Goal: Find specific page/section: Find specific page/section

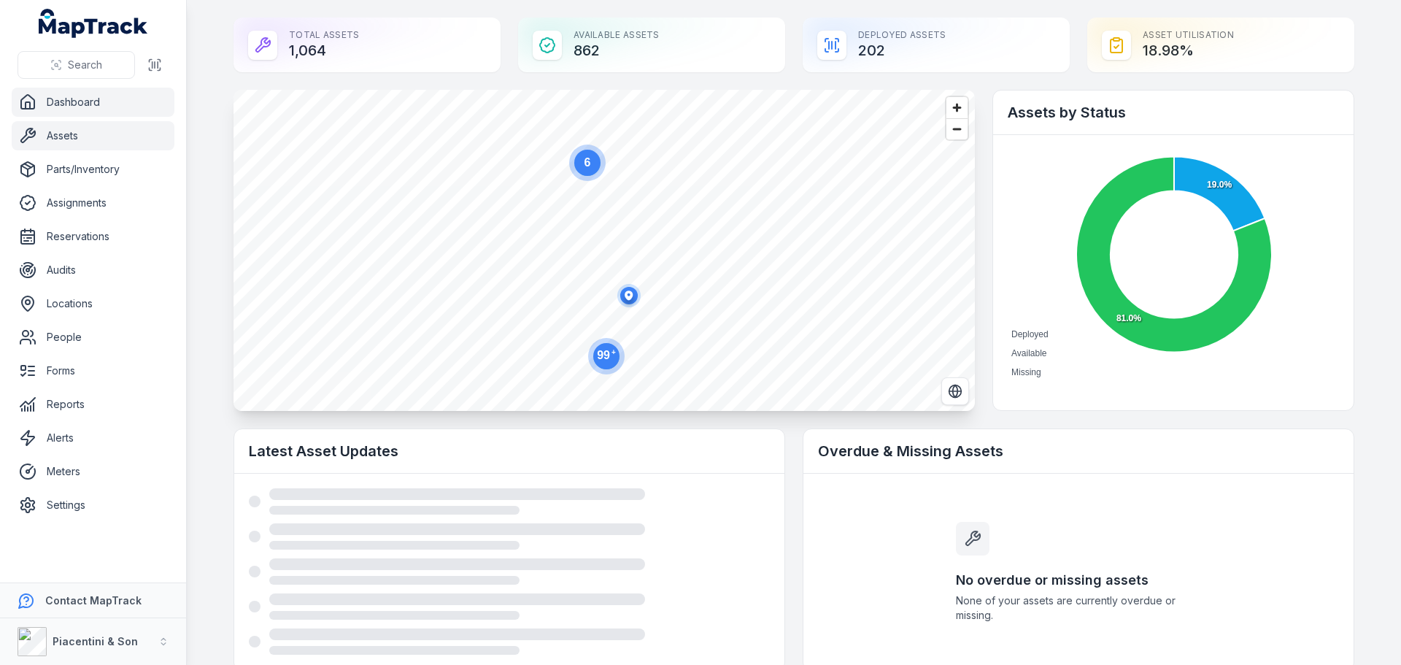
drag, startPoint x: 0, startPoint y: 0, endPoint x: 55, endPoint y: 139, distance: 150.0
click at [55, 139] on link "Assets" at bounding box center [93, 135] width 163 height 29
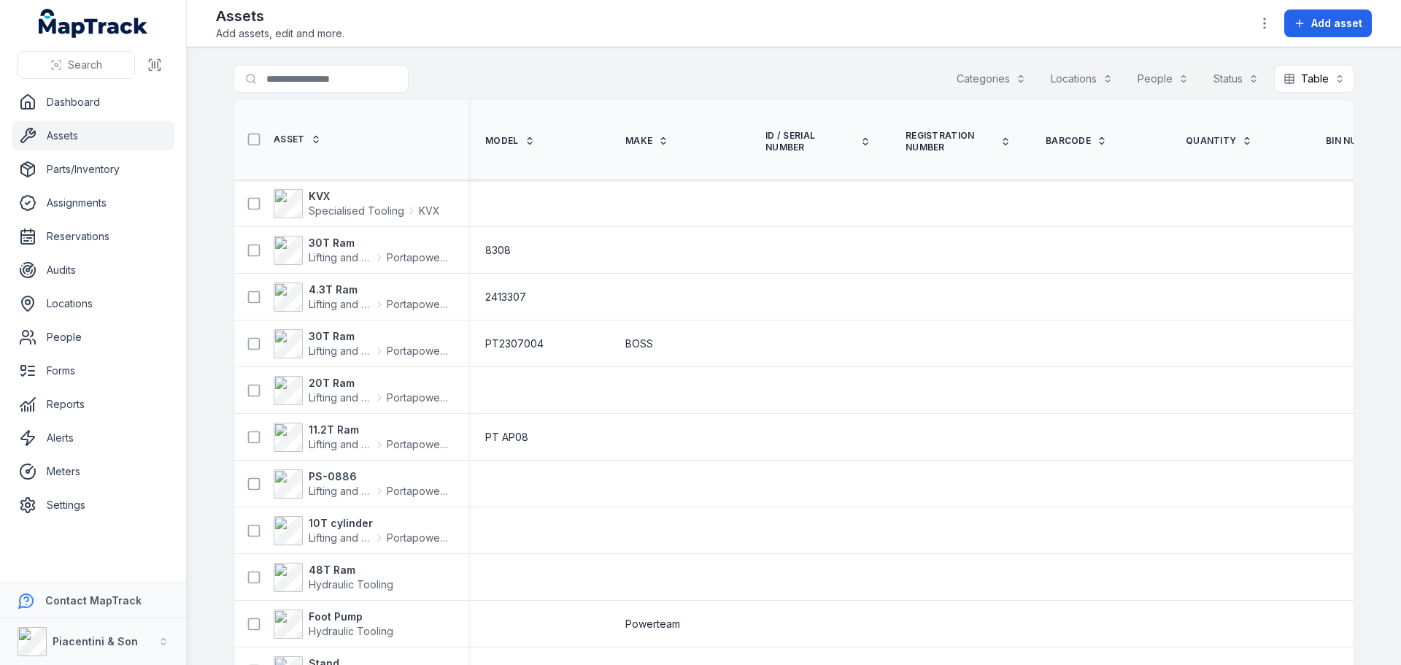
click at [981, 77] on div "Categories" at bounding box center [991, 79] width 88 height 28
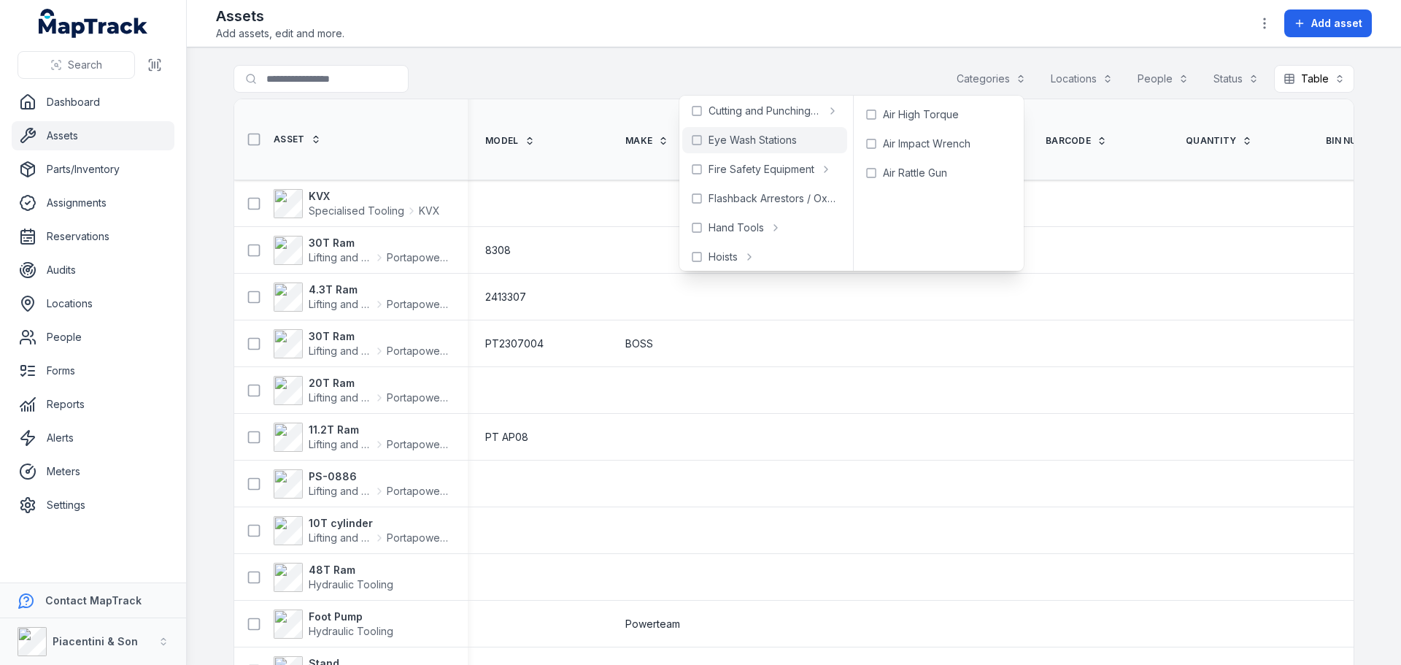
scroll to position [146, 0]
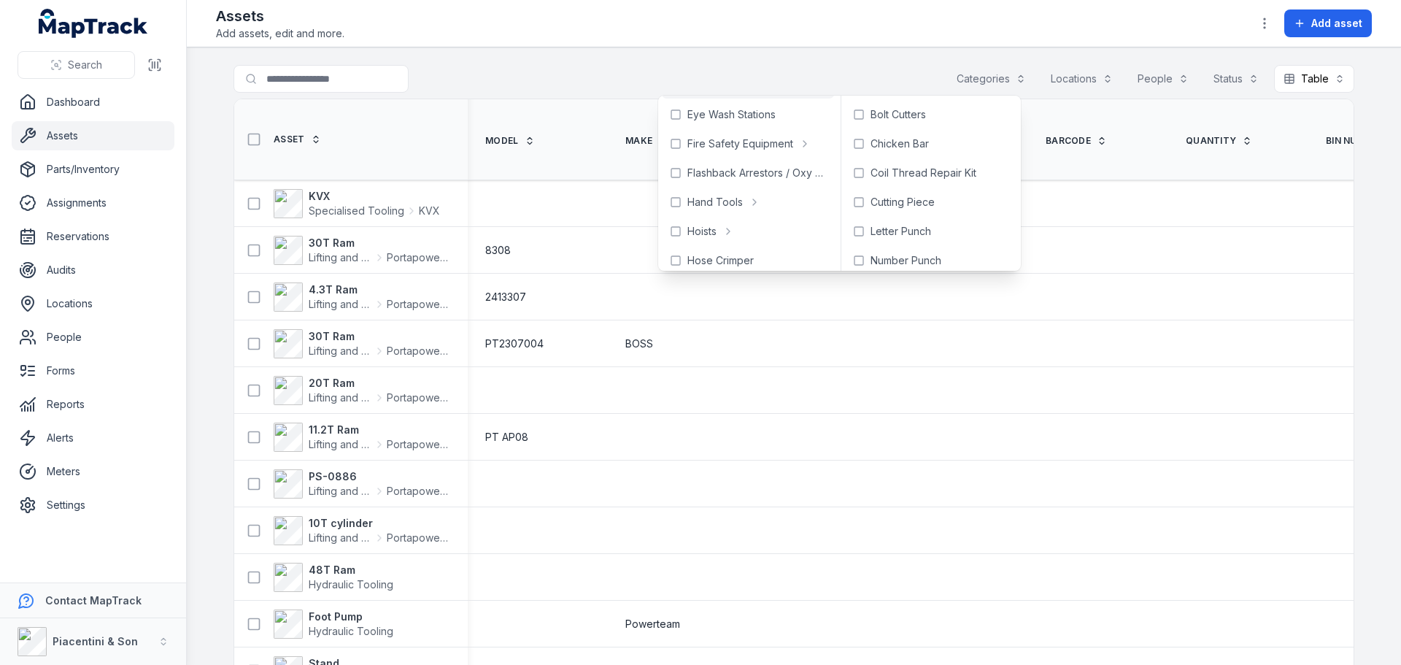
click at [686, 77] on div "Search for assets Categories Locations People Status Table *****" at bounding box center [794, 82] width 1121 height 34
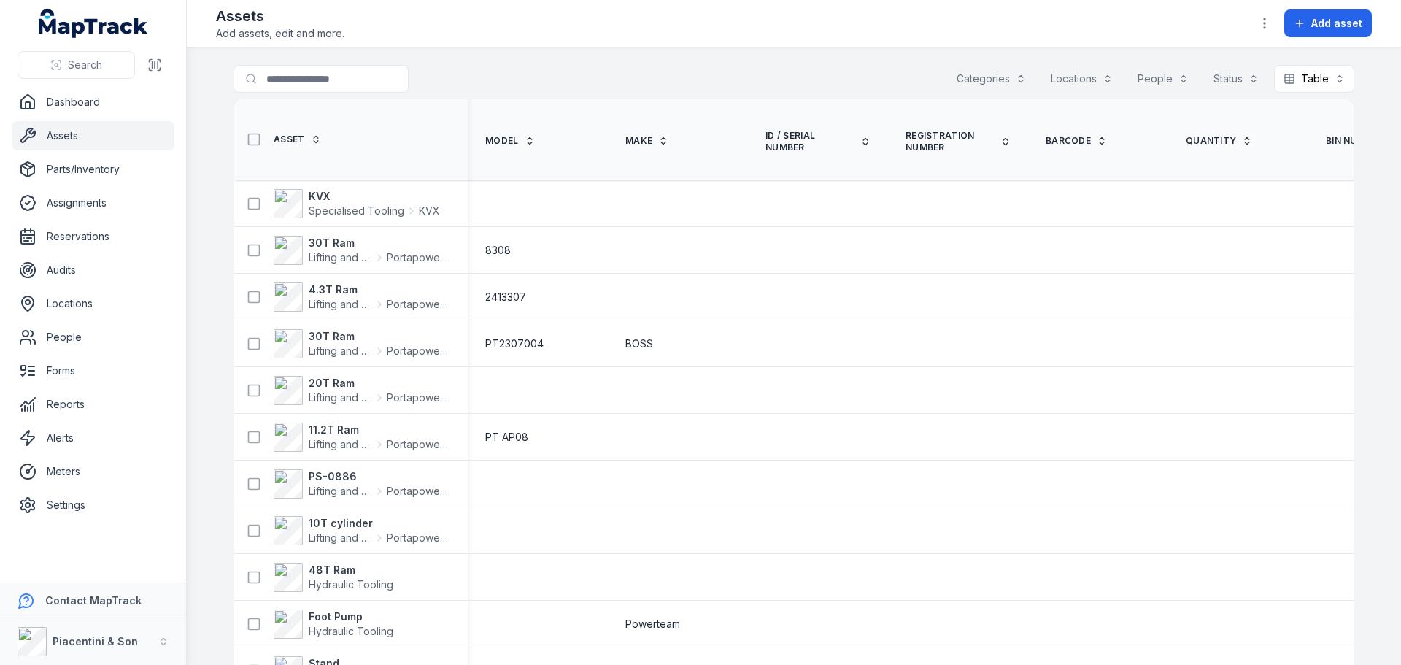
click at [966, 74] on div "Categories" at bounding box center [991, 79] width 88 height 28
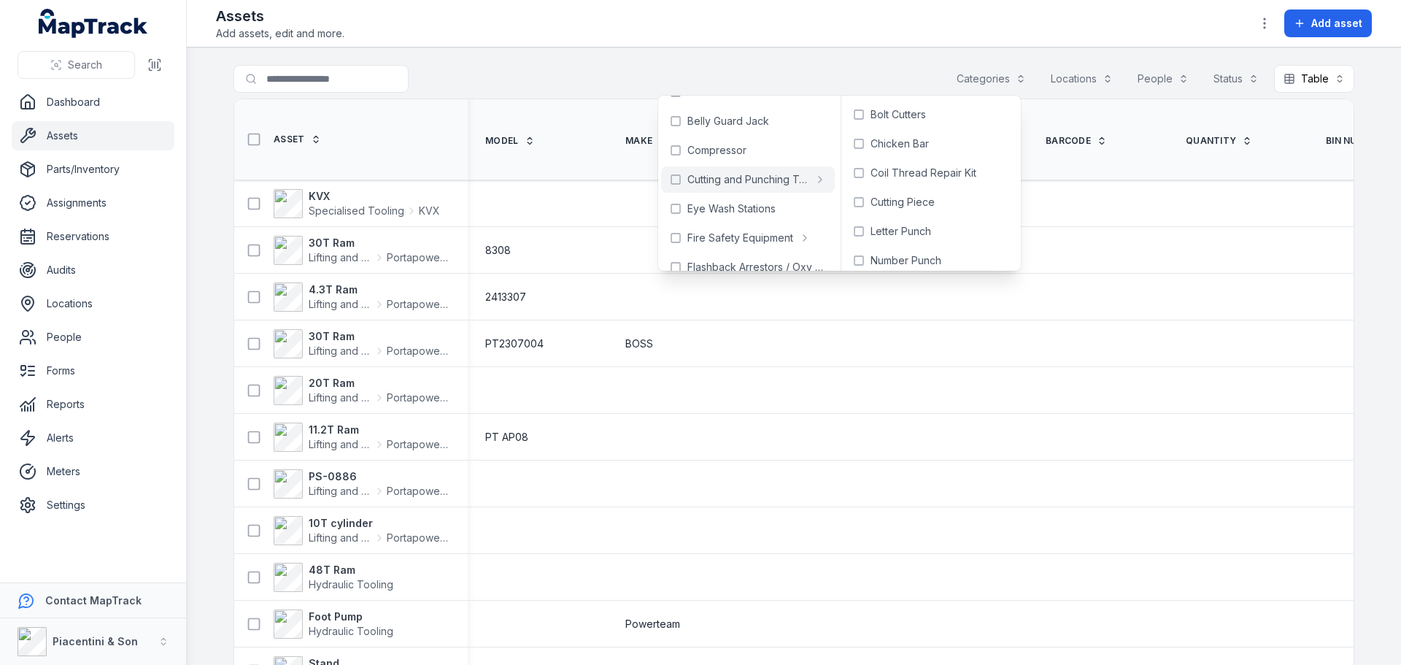
scroll to position [73, 0]
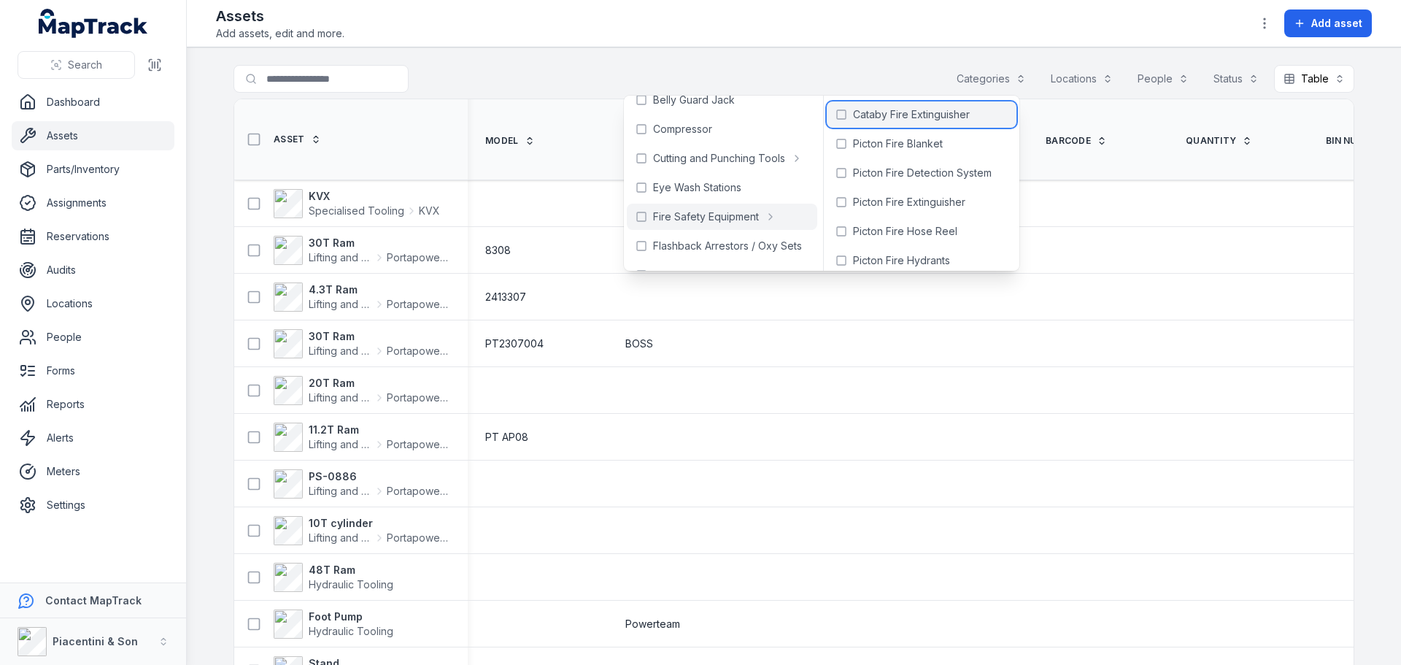
click at [900, 118] on span "Cataby Fire Extinguisher" at bounding box center [911, 114] width 117 height 15
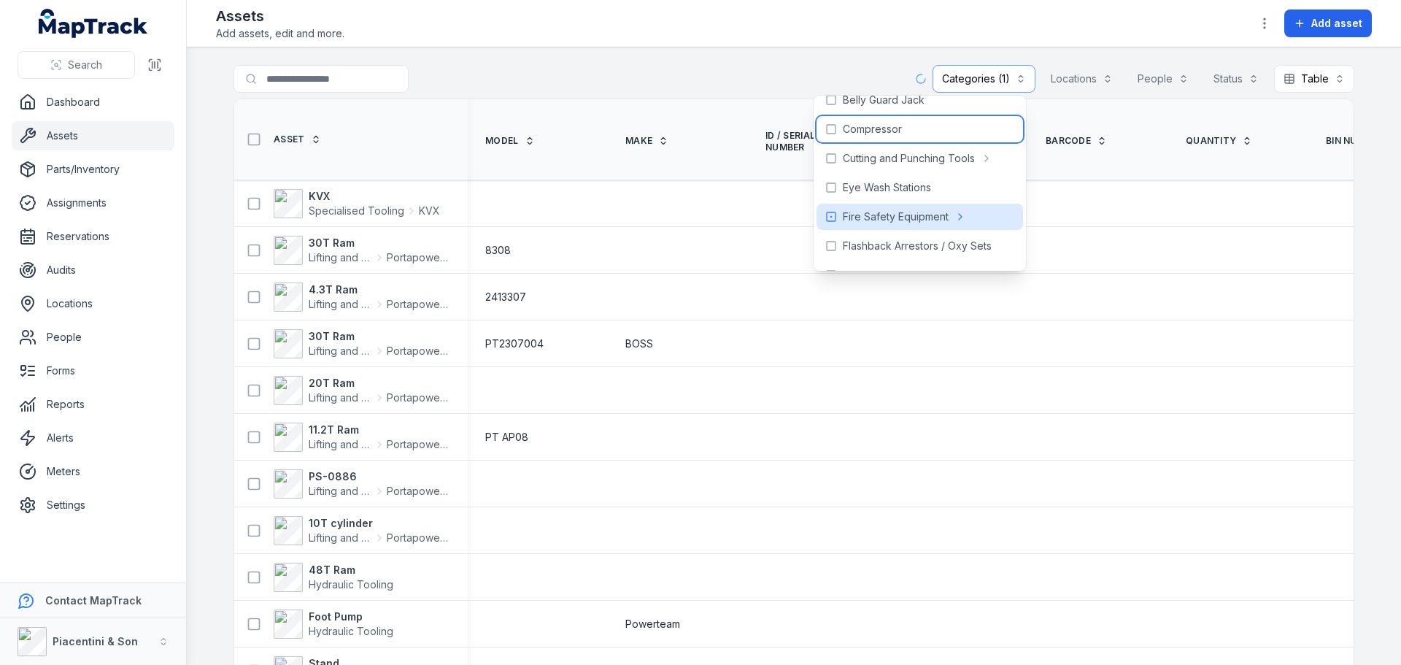
click at [900, 118] on div "Compressor" at bounding box center [920, 129] width 207 height 26
click at [882, 124] on span "Compressor" at bounding box center [872, 129] width 59 height 15
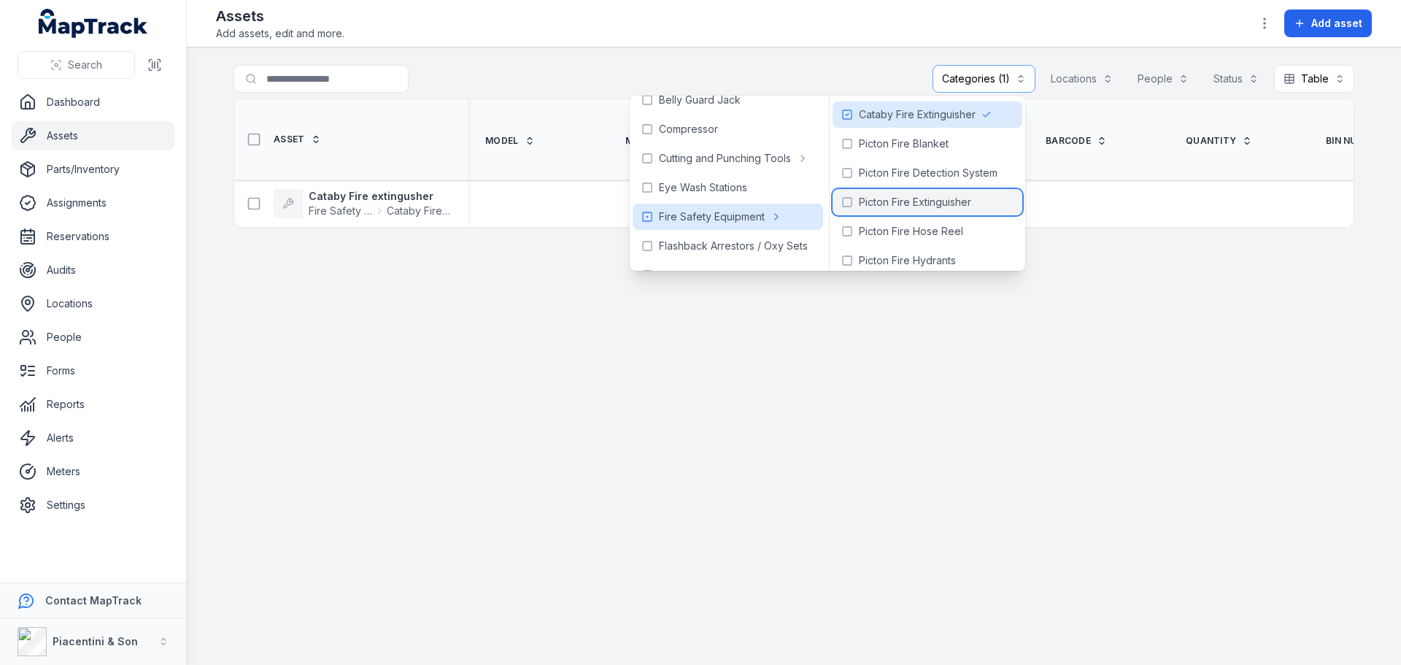
click at [886, 199] on span "Picton Fire Extinguisher" at bounding box center [915, 202] width 112 height 15
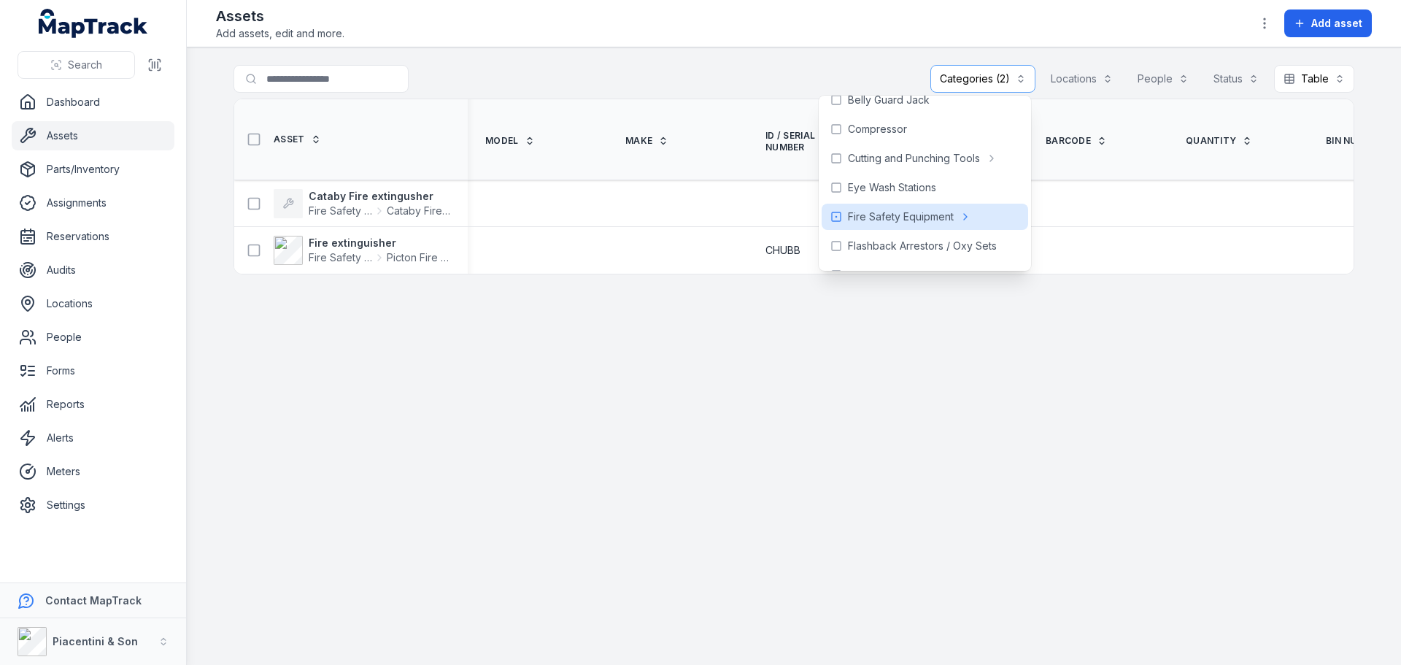
click at [572, 34] on div "Assets Add assets, edit and more. Add asset" at bounding box center [794, 23] width 1156 height 35
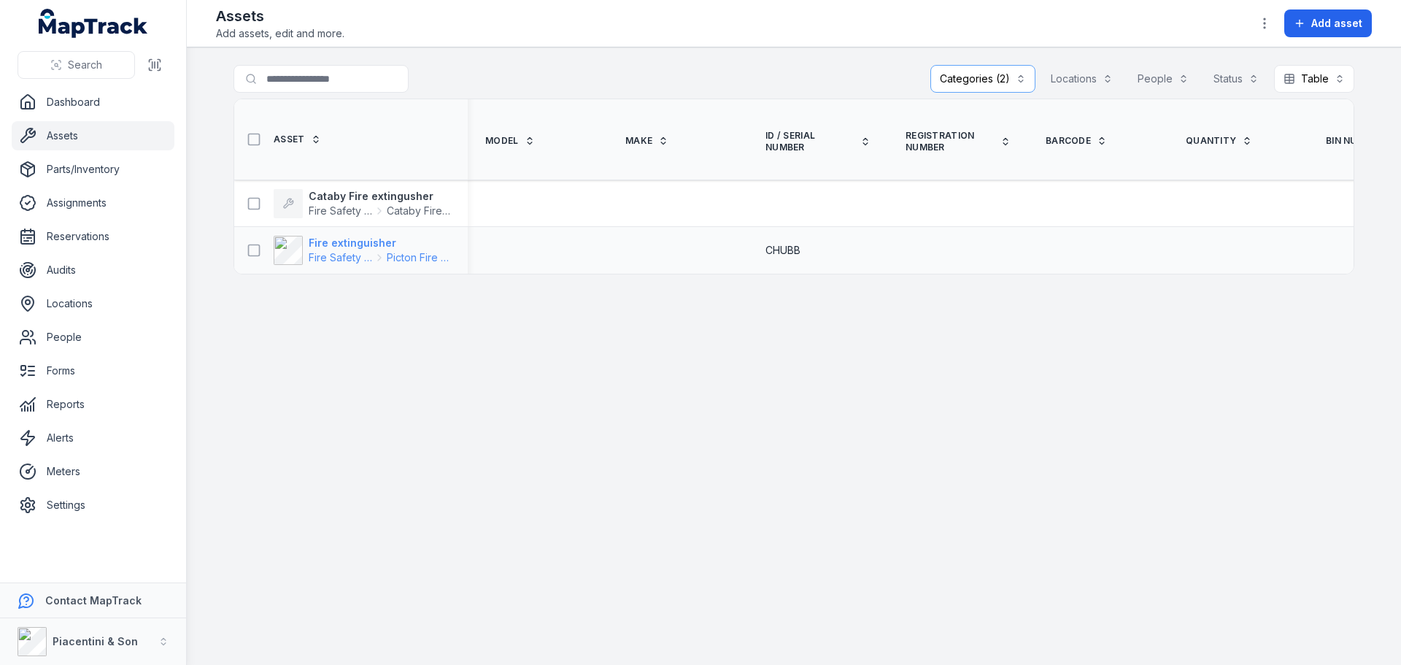
click at [347, 236] on strong "Fire extinguisher" at bounding box center [380, 243] width 142 height 15
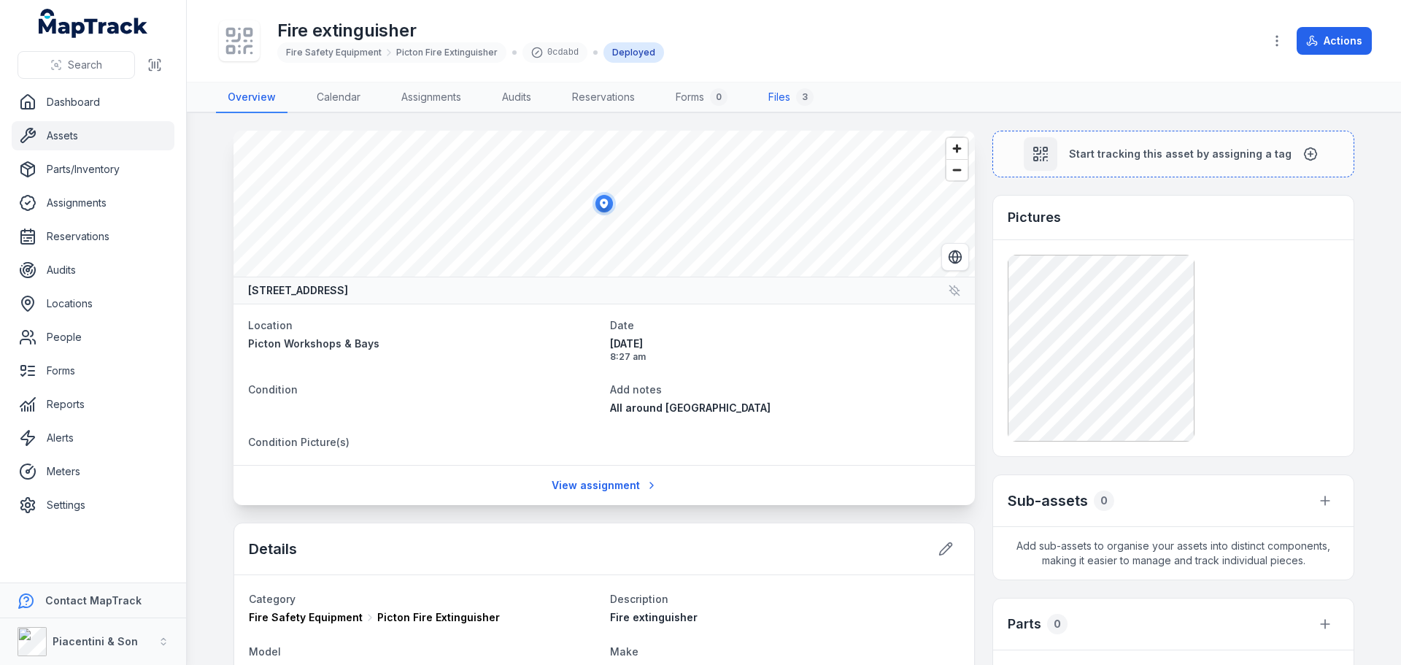
click at [802, 104] on link "Files 3" at bounding box center [791, 97] width 69 height 31
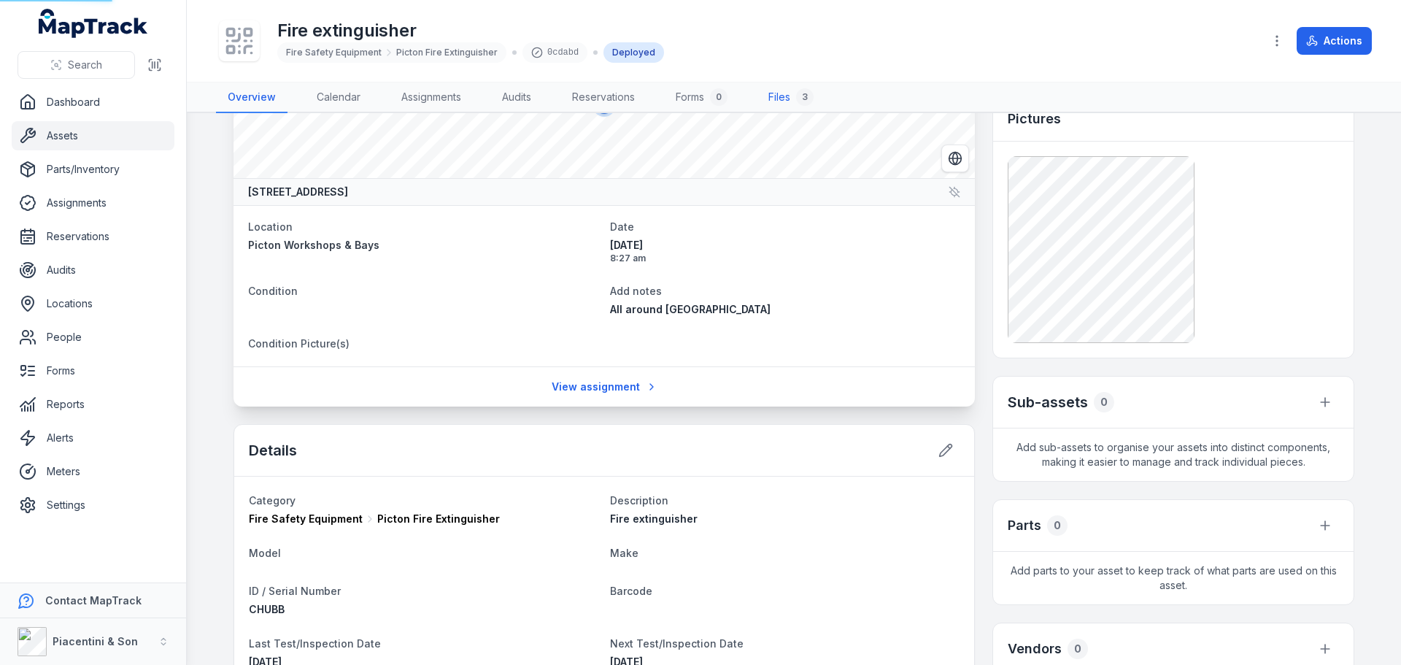
scroll to position [292, 0]
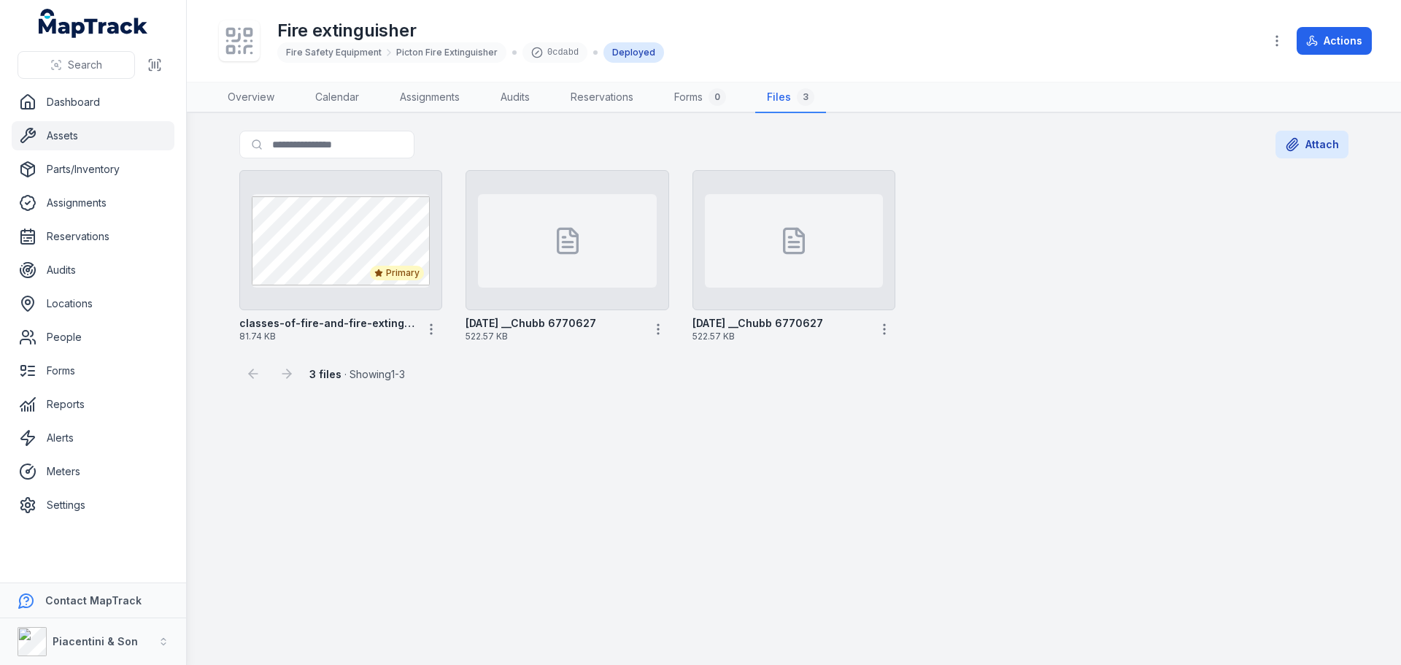
click at [363, 48] on span "Fire Safety Equipment" at bounding box center [334, 53] width 96 height 12
drag, startPoint x: 377, startPoint y: 50, endPoint x: 287, endPoint y: 50, distance: 90.5
click at [287, 50] on span "Fire Safety Equipment" at bounding box center [334, 53] width 96 height 12
copy span "Fire Safety Equipment"
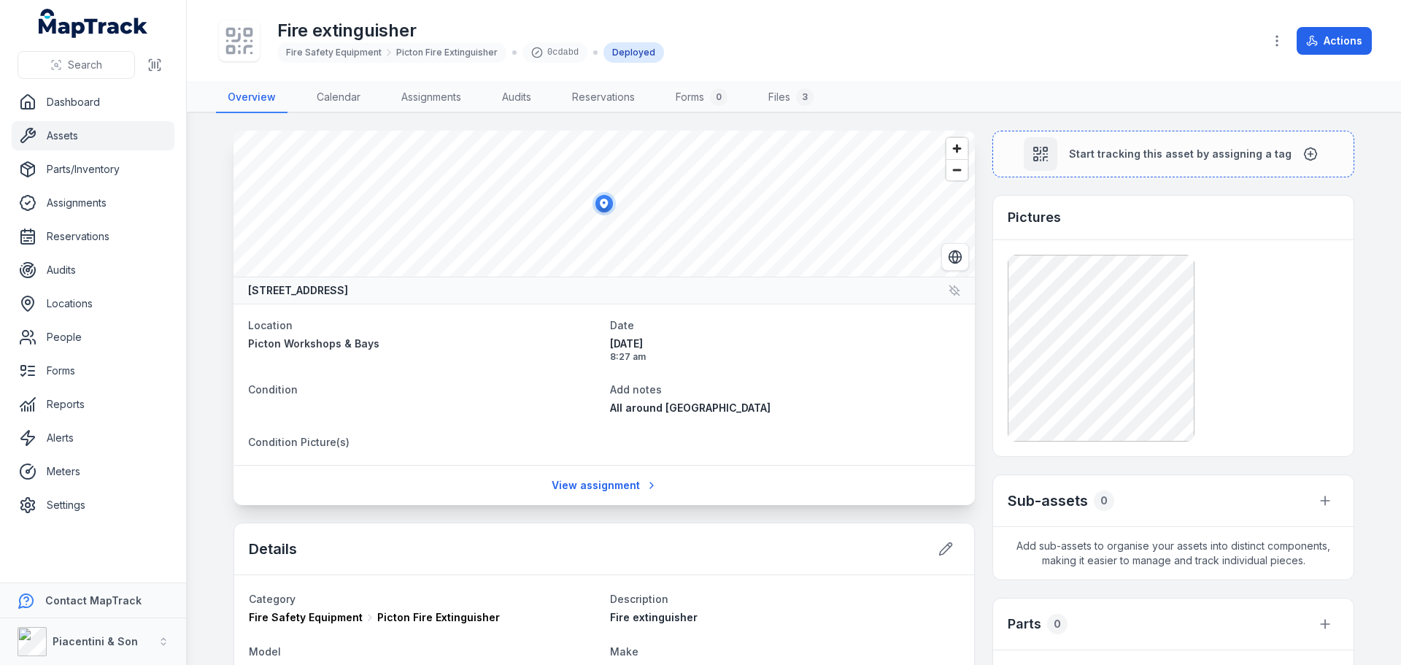
click at [285, 616] on span "Fire Safety Equipment" at bounding box center [306, 617] width 114 height 15
click at [361, 51] on span "Fire Safety Equipment" at bounding box center [334, 53] width 96 height 12
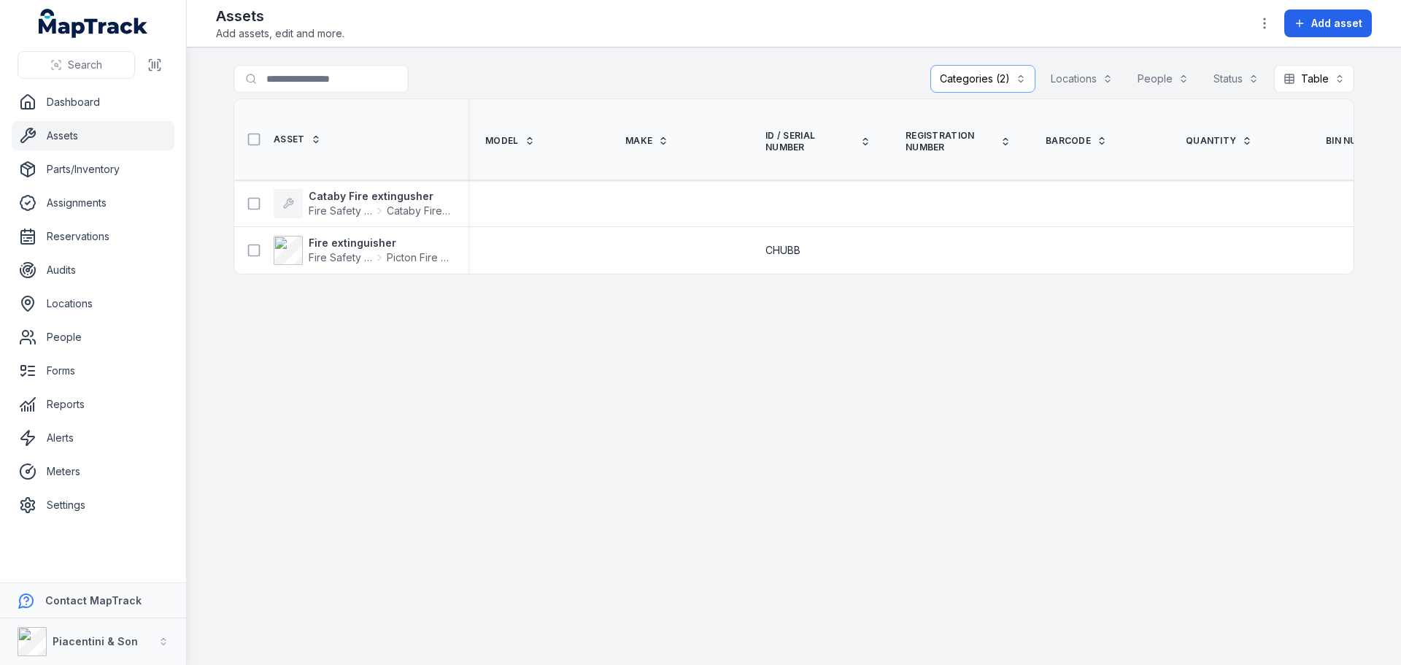
click at [972, 67] on div "Categories (2)" at bounding box center [982, 79] width 105 height 28
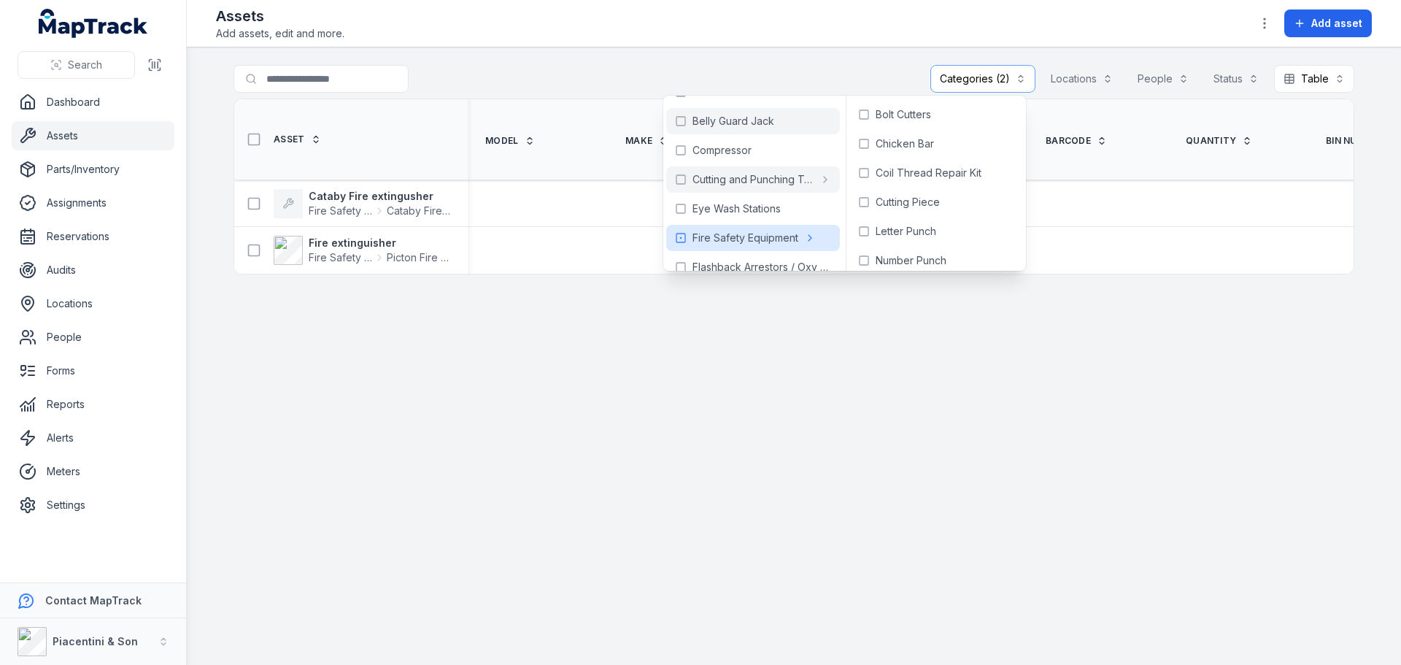
scroll to position [73, 0]
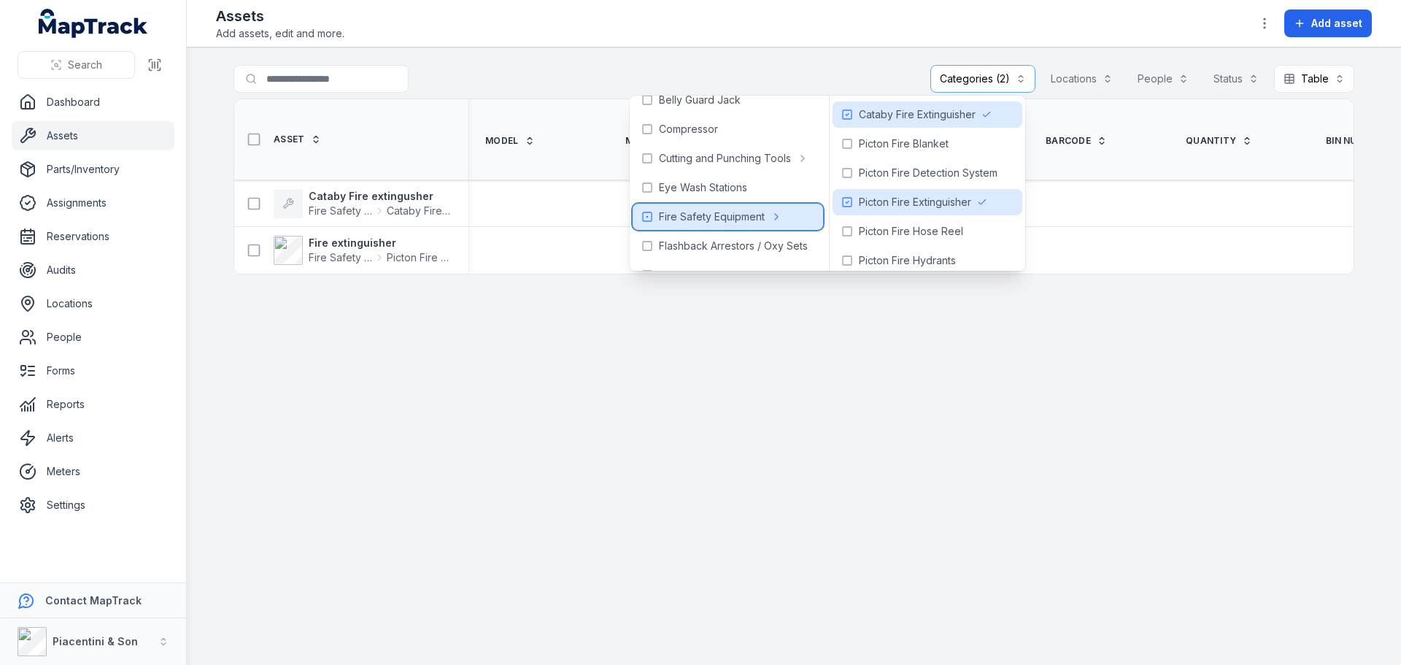
click at [727, 215] on span "Fire Safety Equipment" at bounding box center [712, 216] width 106 height 15
click at [727, 215] on td at bounding box center [678, 203] width 140 height 47
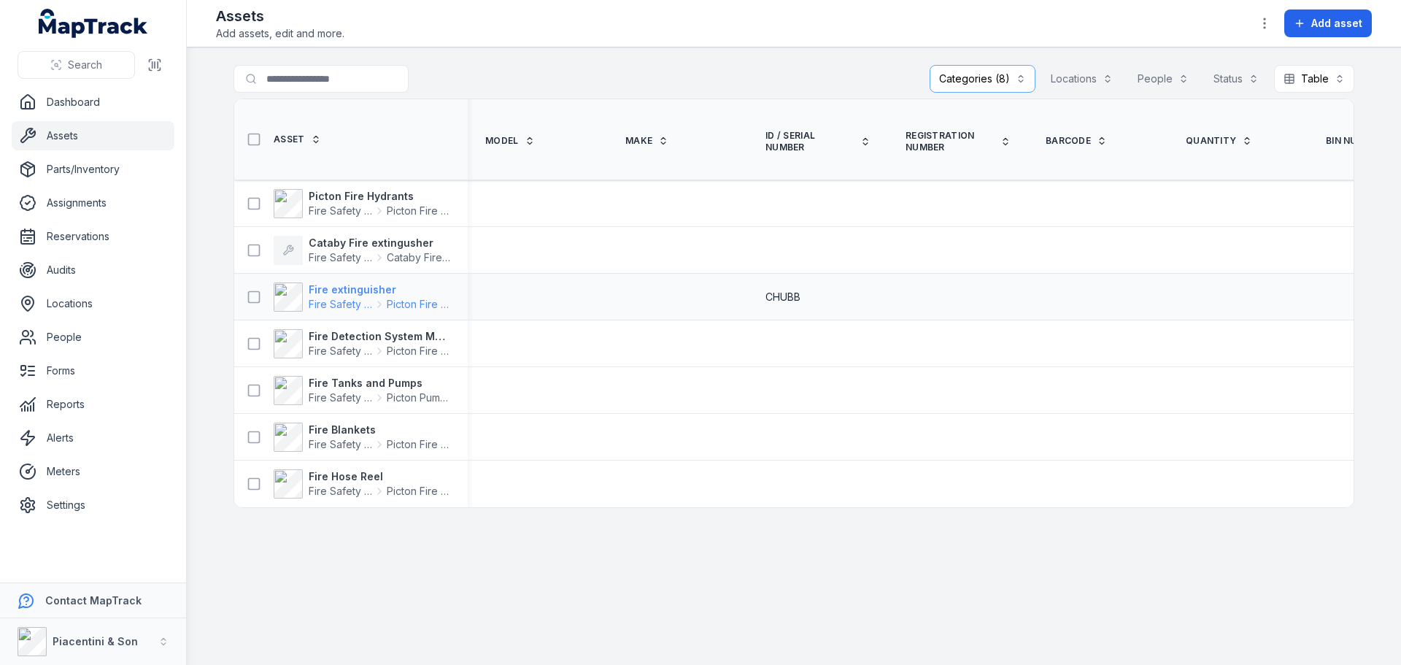
click at [328, 288] on strong "Fire extinguisher" at bounding box center [380, 289] width 142 height 15
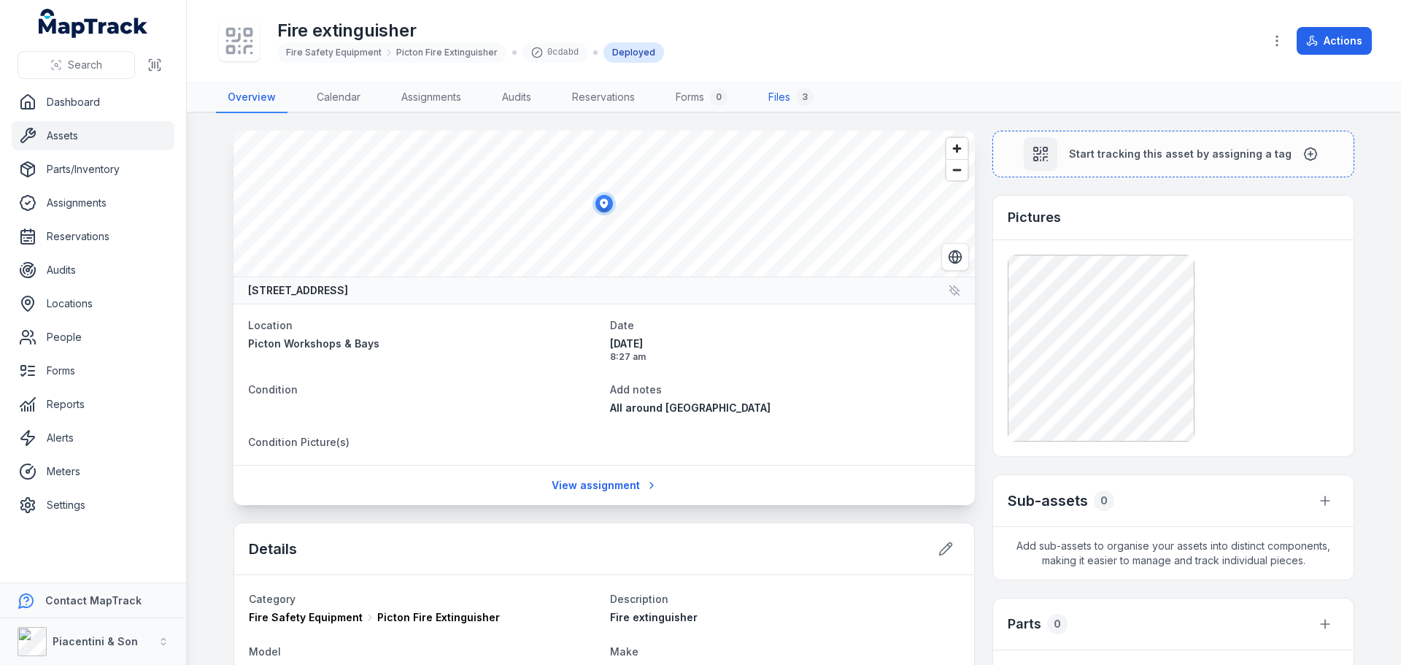
click at [765, 95] on link "Files 3" at bounding box center [791, 97] width 69 height 31
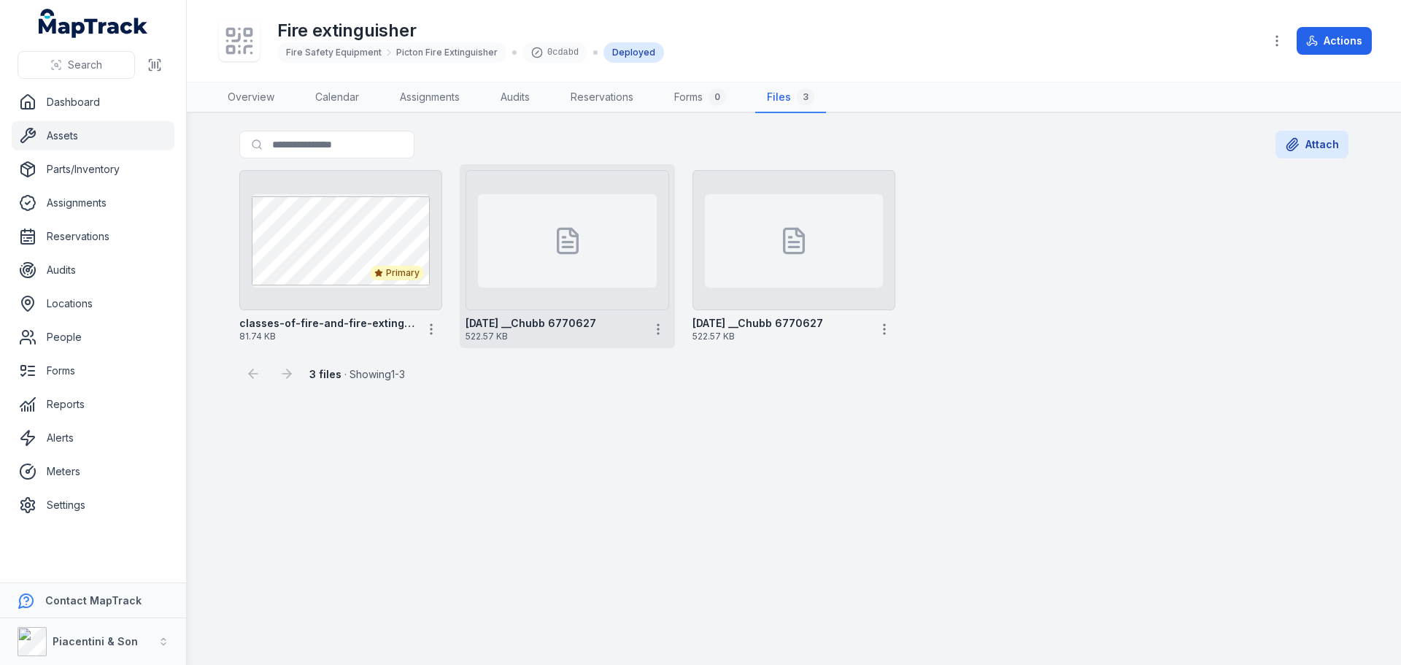
click at [545, 234] on div at bounding box center [567, 240] width 178 height 93
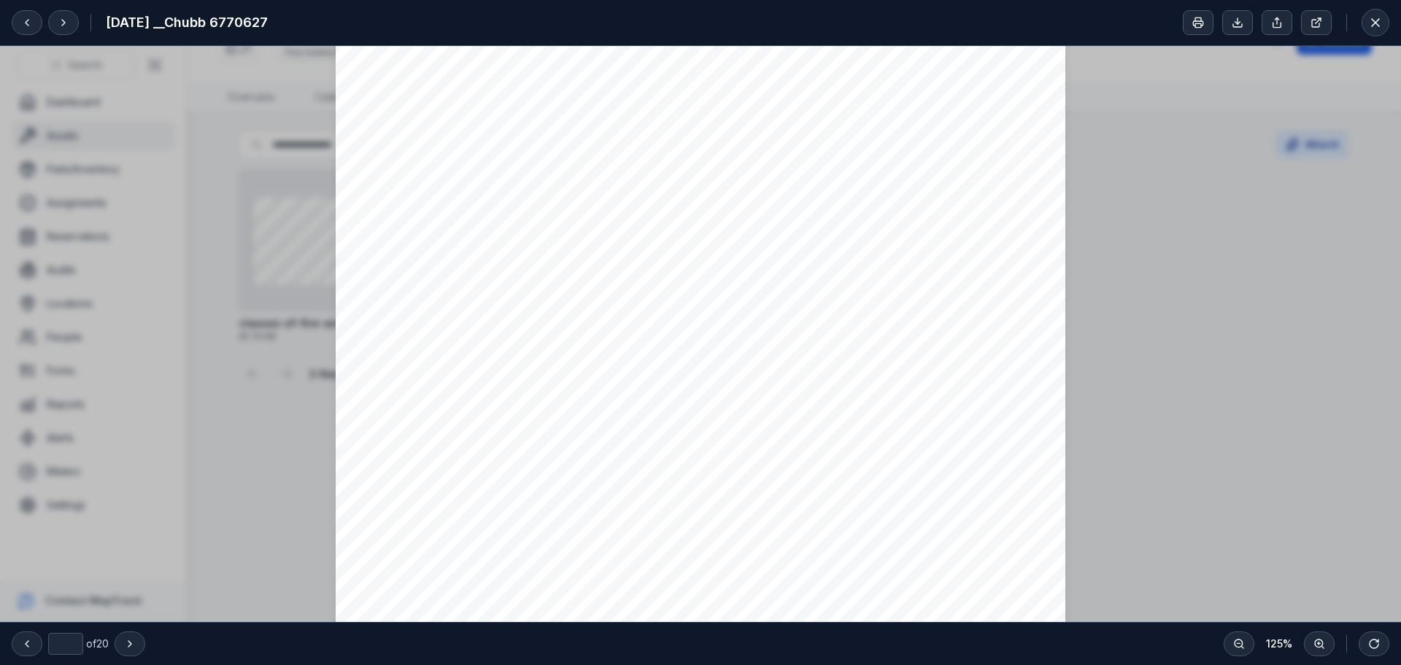
scroll to position [1022, 0]
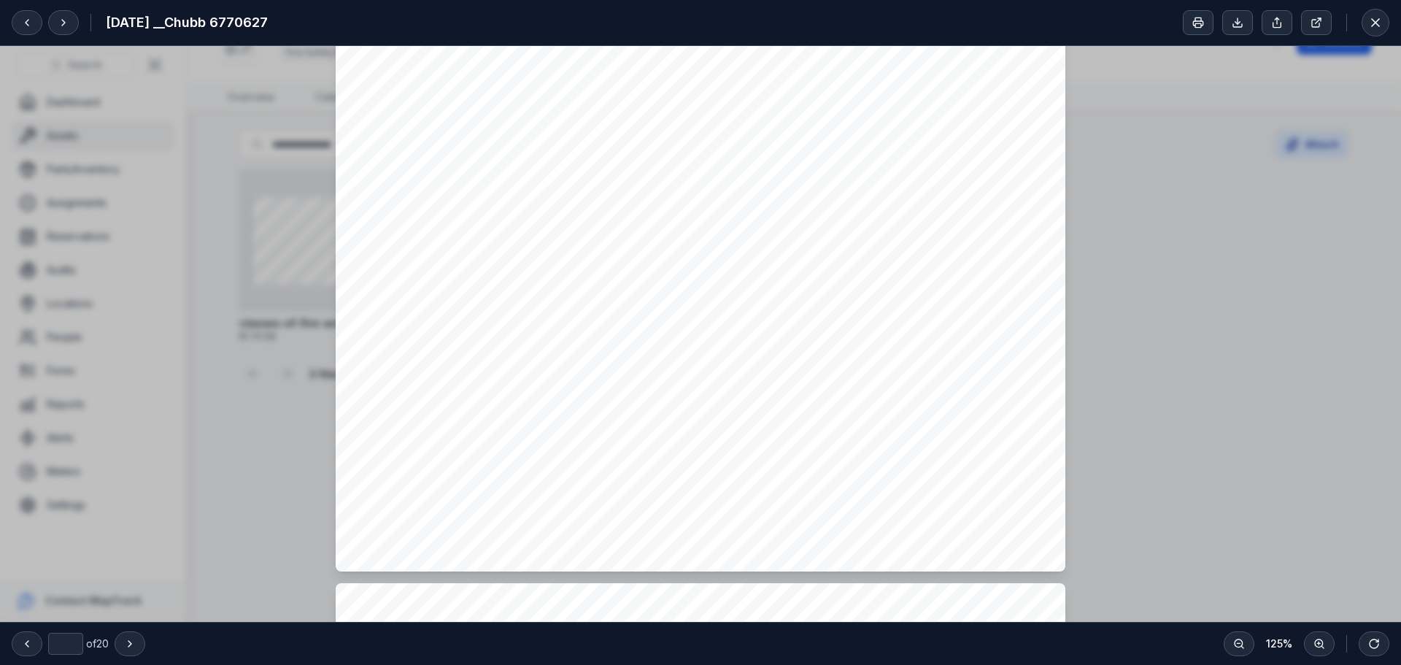
type input "*"
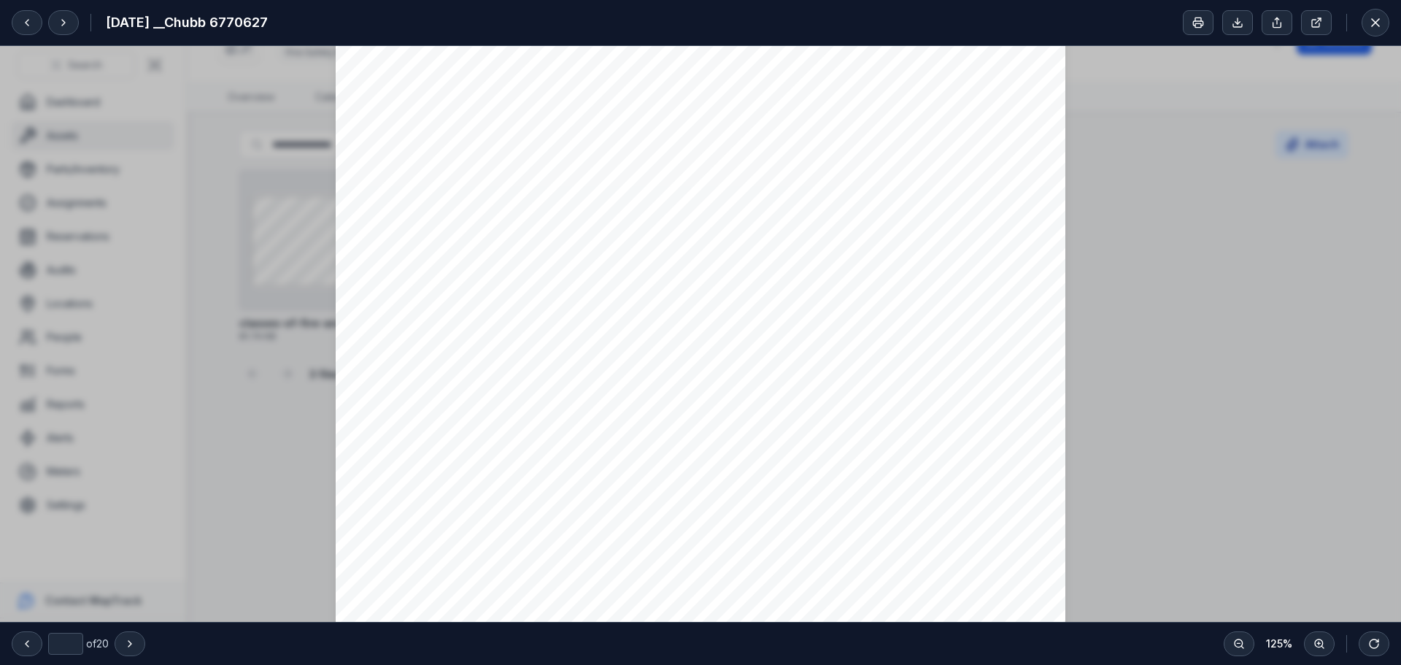
scroll to position [1970, 0]
drag, startPoint x: 386, startPoint y: 361, endPoint x: 458, endPoint y: 367, distance: 71.8
click at [458, 367] on div "Service Performed and Condition by Equipment Date Serviced Customer Asset Numbe…" at bounding box center [701, 471] width 730 height 944
click at [479, 366] on div "Service Performed and Condition by Equipment Date Serviced Customer Asset Numbe…" at bounding box center [701, 471] width 730 height 944
